Goal: Navigation & Orientation: Find specific page/section

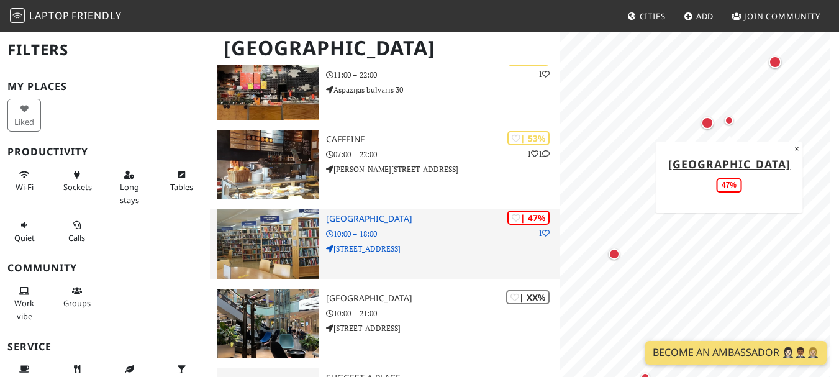
scroll to position [737, 0]
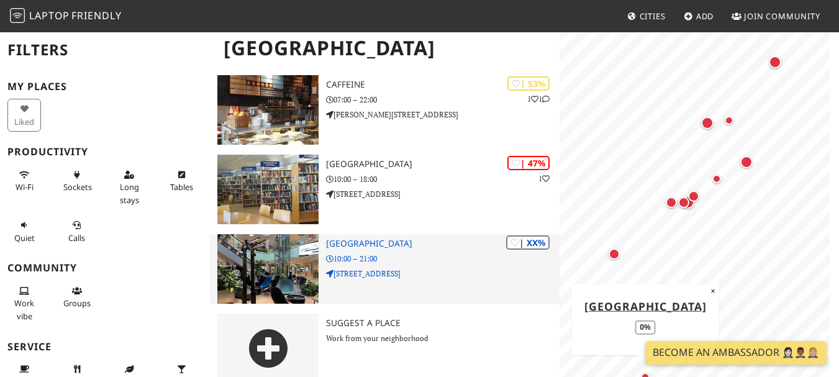
click at [277, 272] on img at bounding box center [268, 269] width 102 height 70
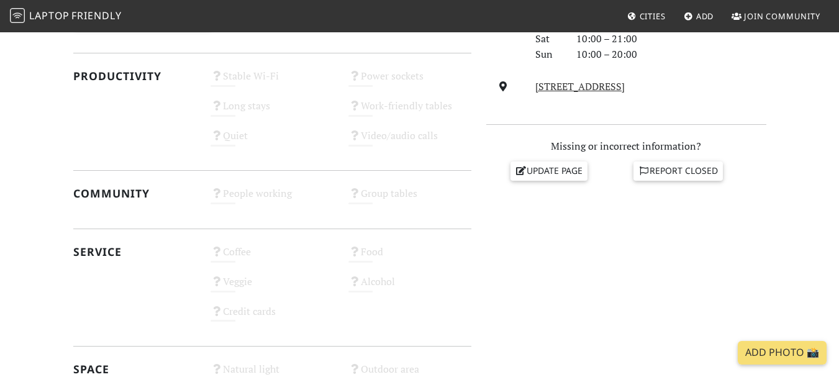
scroll to position [683, 0]
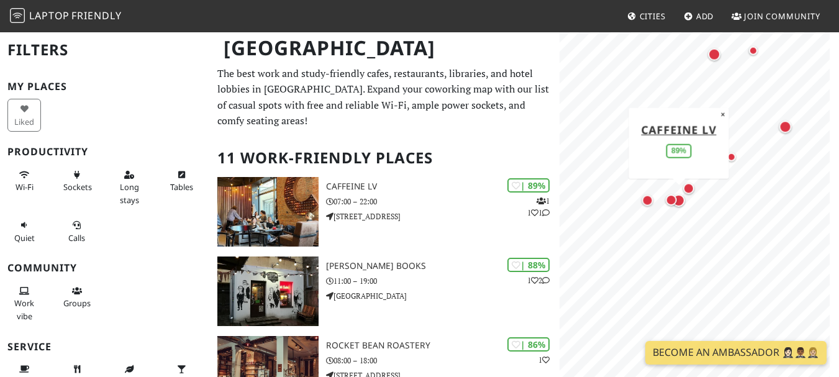
click at [656, 61] on div at bounding box center [699, 61] width 264 height 0
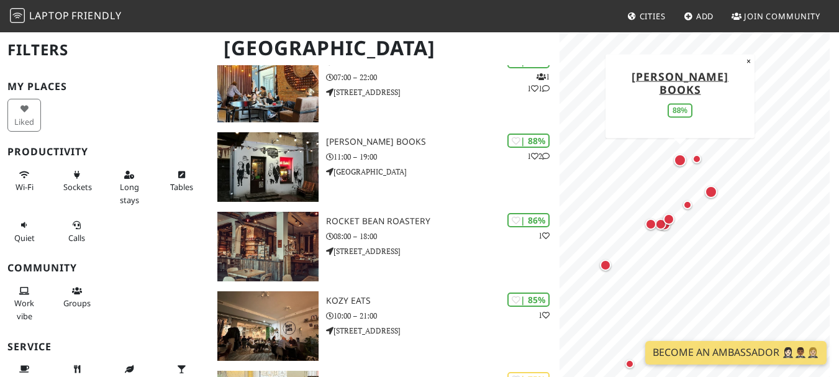
scroll to position [310, 0]
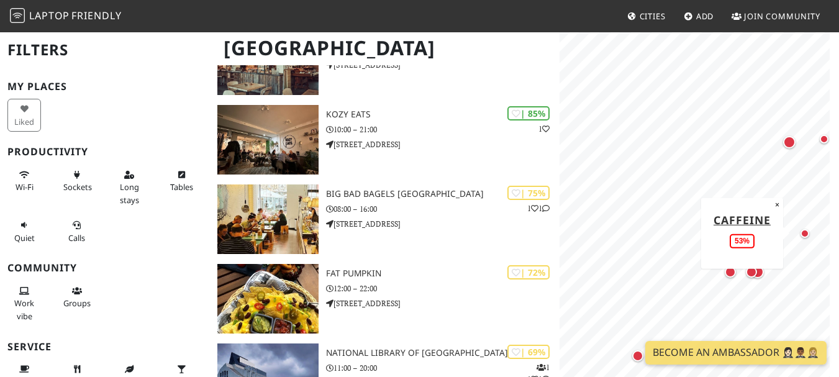
click at [809, 238] on div "Map marker" at bounding box center [804, 233] width 15 height 15
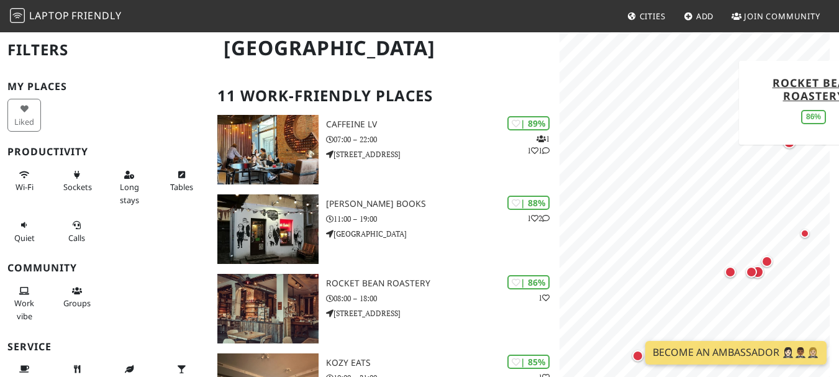
scroll to position [0, 0]
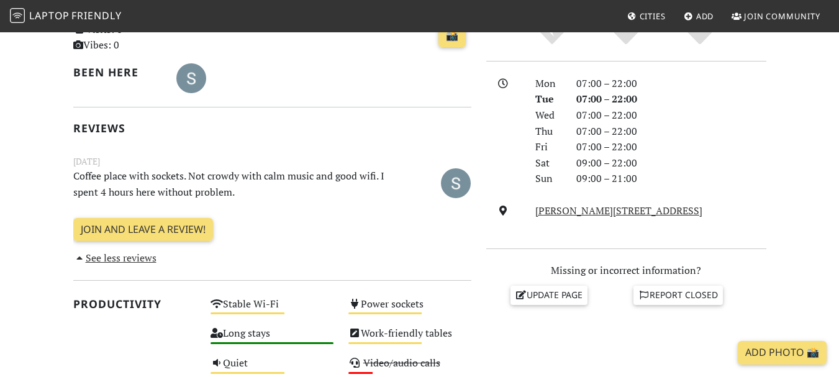
scroll to position [124, 0]
